Goal: Information Seeking & Learning: Learn about a topic

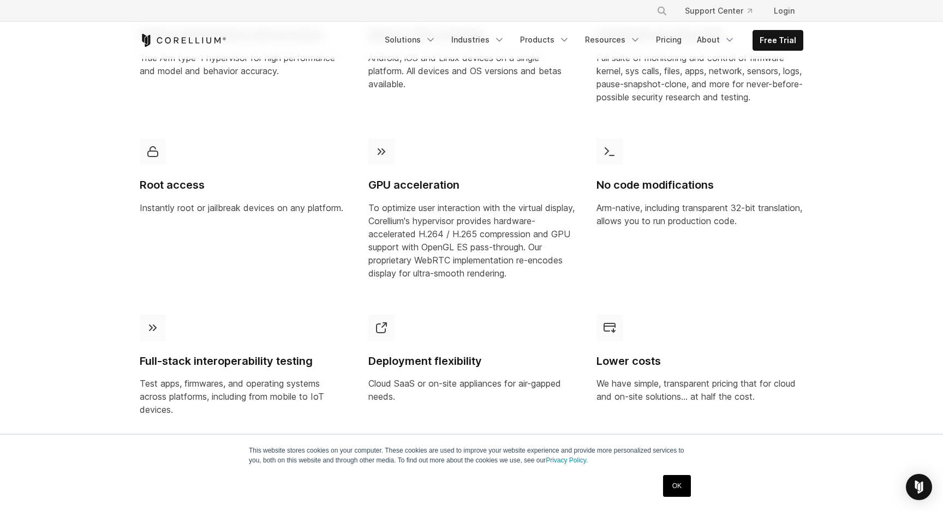
scroll to position [707, 0]
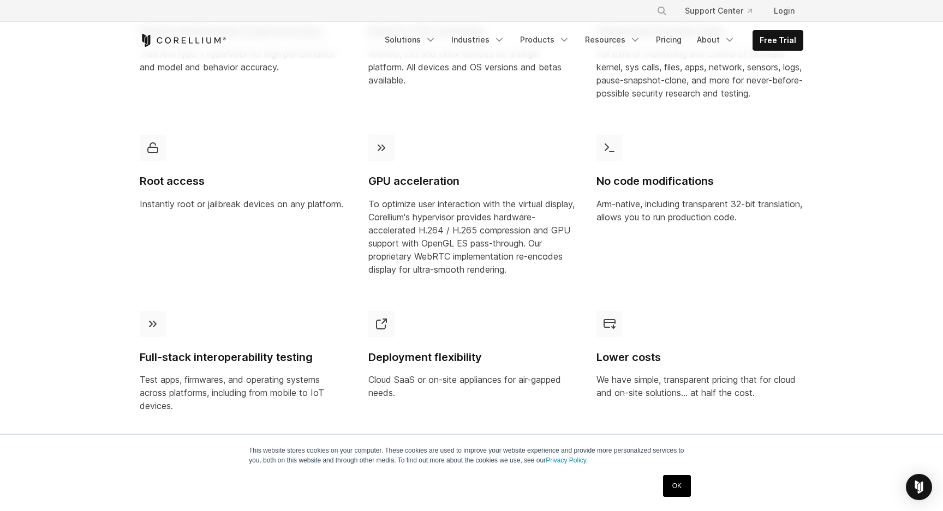
click at [679, 491] on link "OK" at bounding box center [677, 486] width 28 height 22
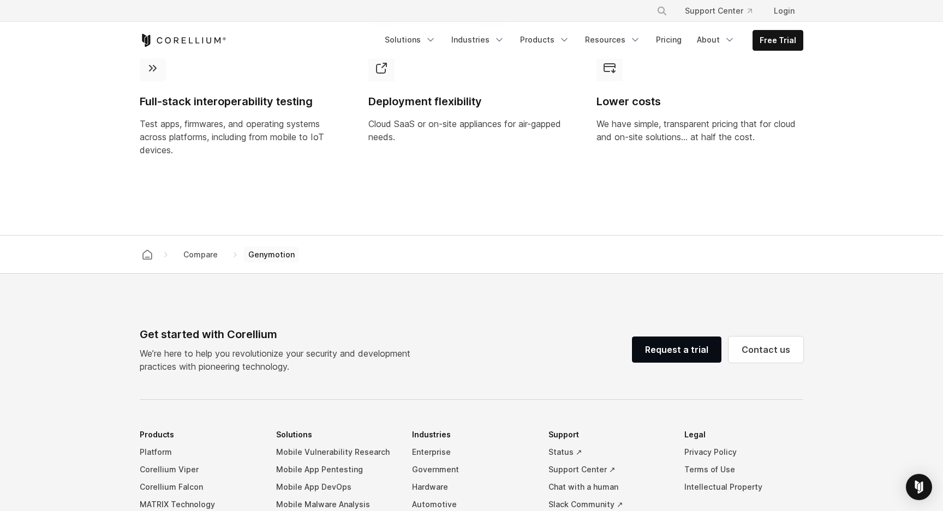
scroll to position [0, 0]
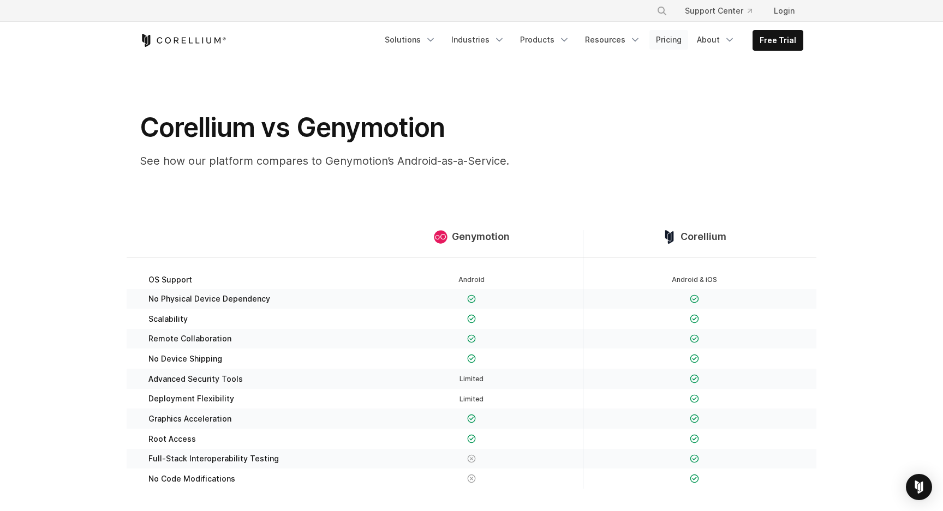
click at [675, 38] on link "Pricing" at bounding box center [668, 40] width 39 height 20
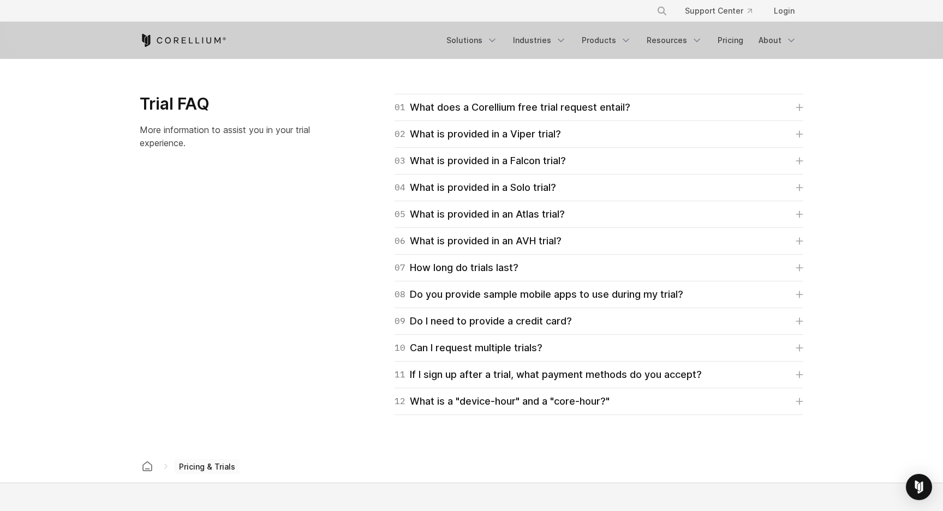
scroll to position [1543, 0]
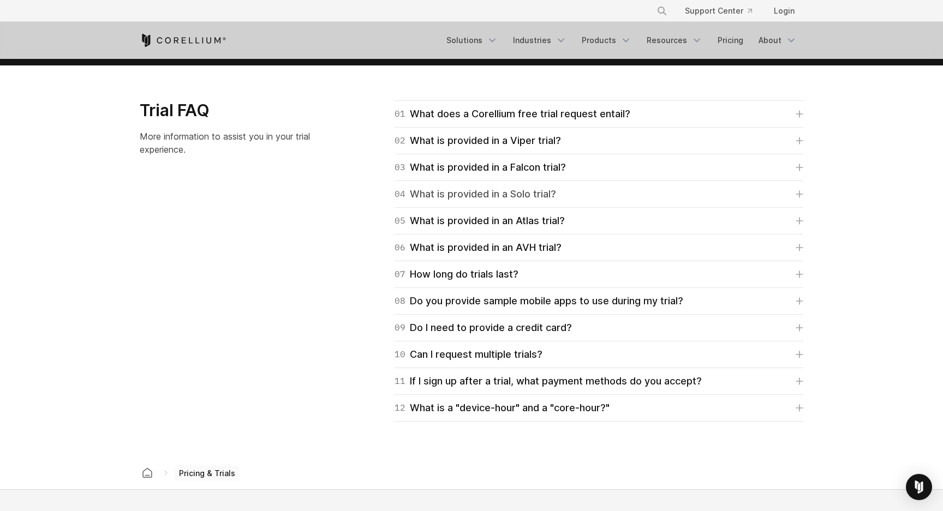
click at [514, 196] on div "04 What is provided in a Solo trial?" at bounding box center [476, 194] width 162 height 15
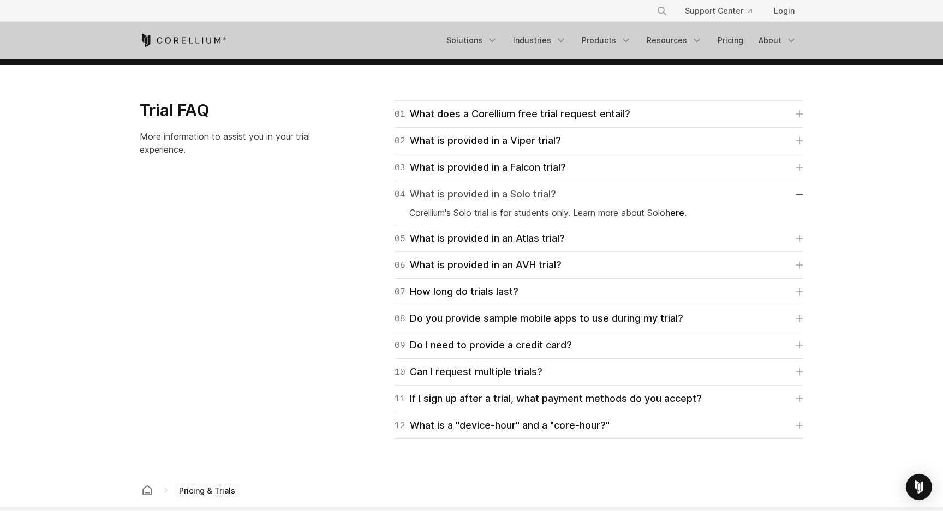
click at [514, 196] on div "04 What is provided in a Solo trial?" at bounding box center [476, 194] width 162 height 15
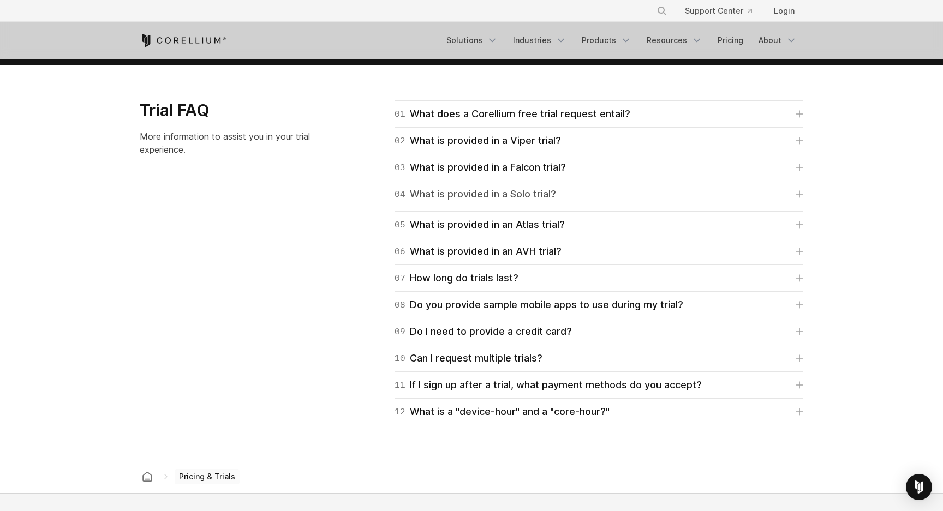
click at [514, 196] on div "04 What is provided in a Solo trial?" at bounding box center [476, 194] width 162 height 15
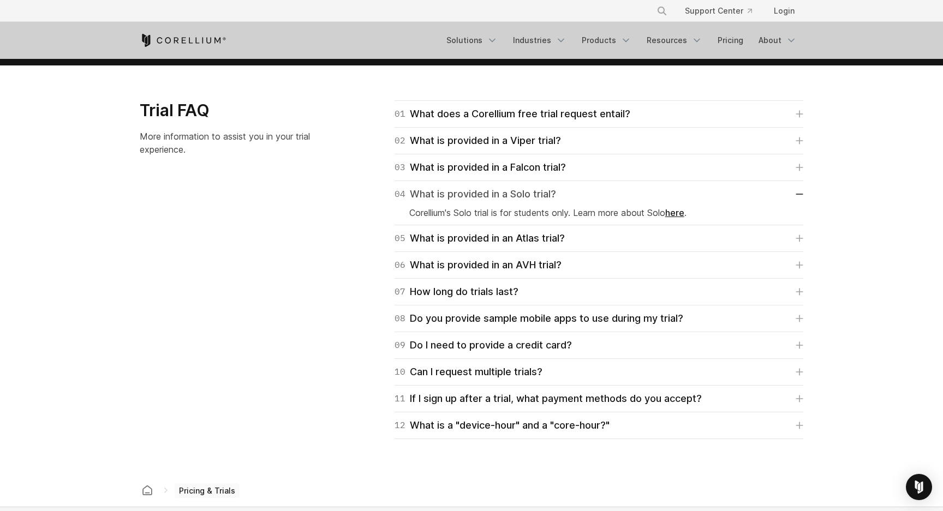
click at [514, 196] on div "04 What is provided in a Solo trial?" at bounding box center [476, 194] width 162 height 15
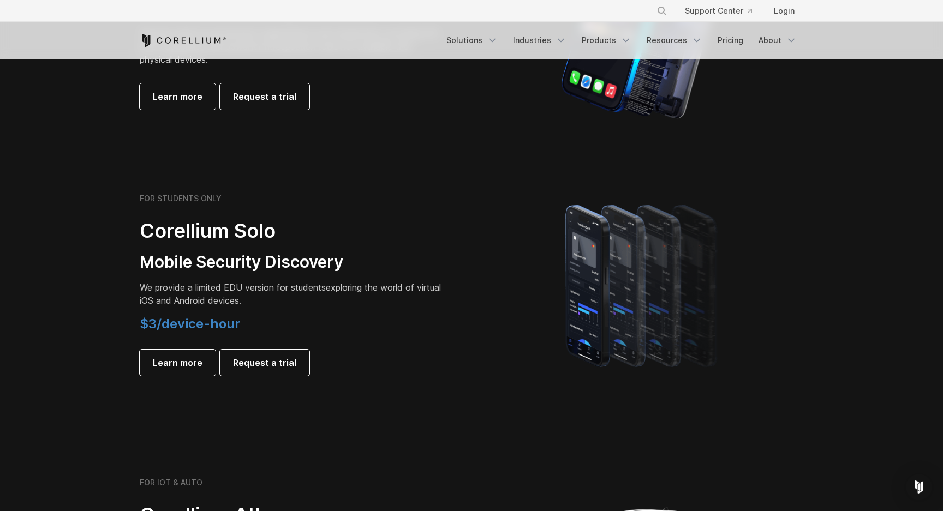
scroll to position [0, 0]
